Goal: Task Accomplishment & Management: Use online tool/utility

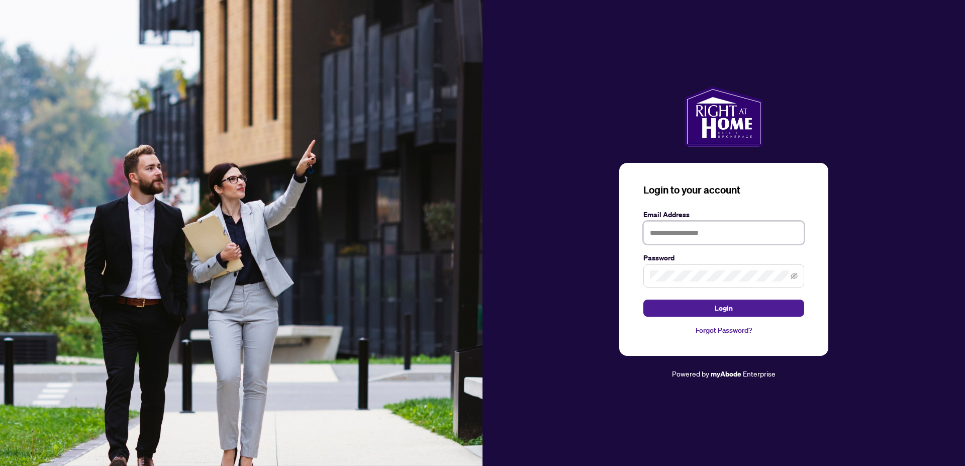
click at [678, 234] on input "text" at bounding box center [723, 232] width 161 height 23
type input "**********"
click at [718, 306] on span "Login" at bounding box center [724, 308] width 18 height 16
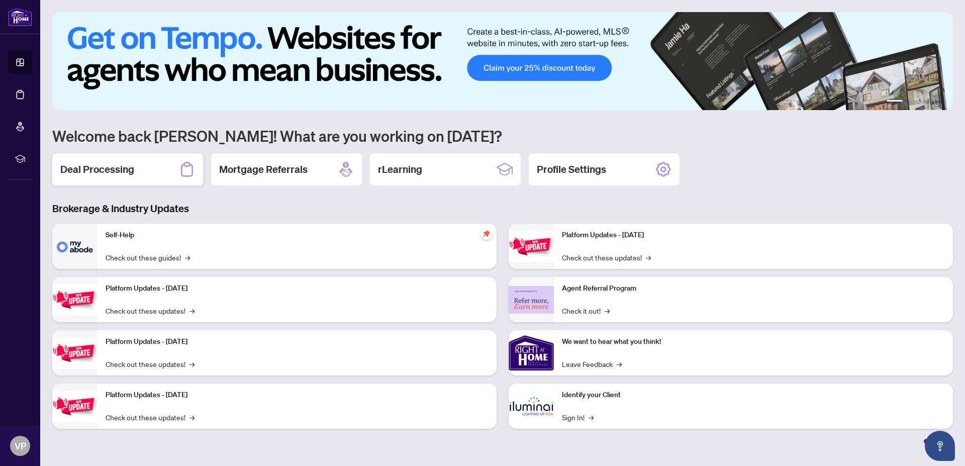
click at [127, 169] on h2 "Deal Processing" at bounding box center [97, 169] width 74 height 14
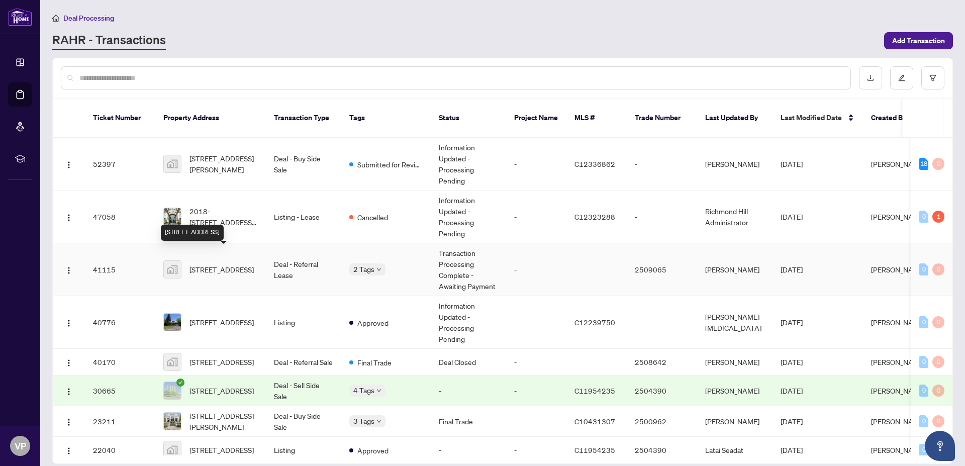
click at [211, 264] on span "[STREET_ADDRESS]" at bounding box center [222, 269] width 64 height 11
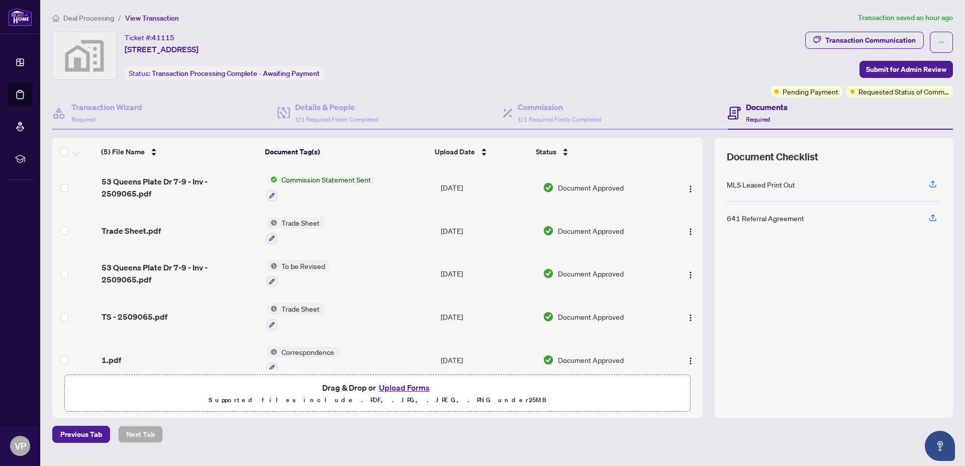
click at [326, 176] on span "Commission Statement Sent" at bounding box center [326, 179] width 98 height 11
click at [317, 227] on span "Commission Statement Sent" at bounding box center [320, 228] width 98 height 11
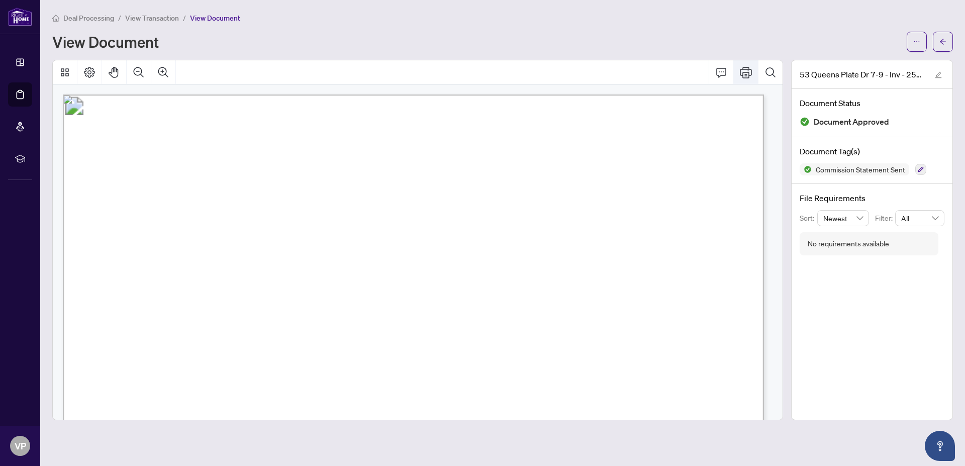
click at [745, 72] on icon "Print" at bounding box center [746, 72] width 12 height 12
